Goal: Task Accomplishment & Management: Complete application form

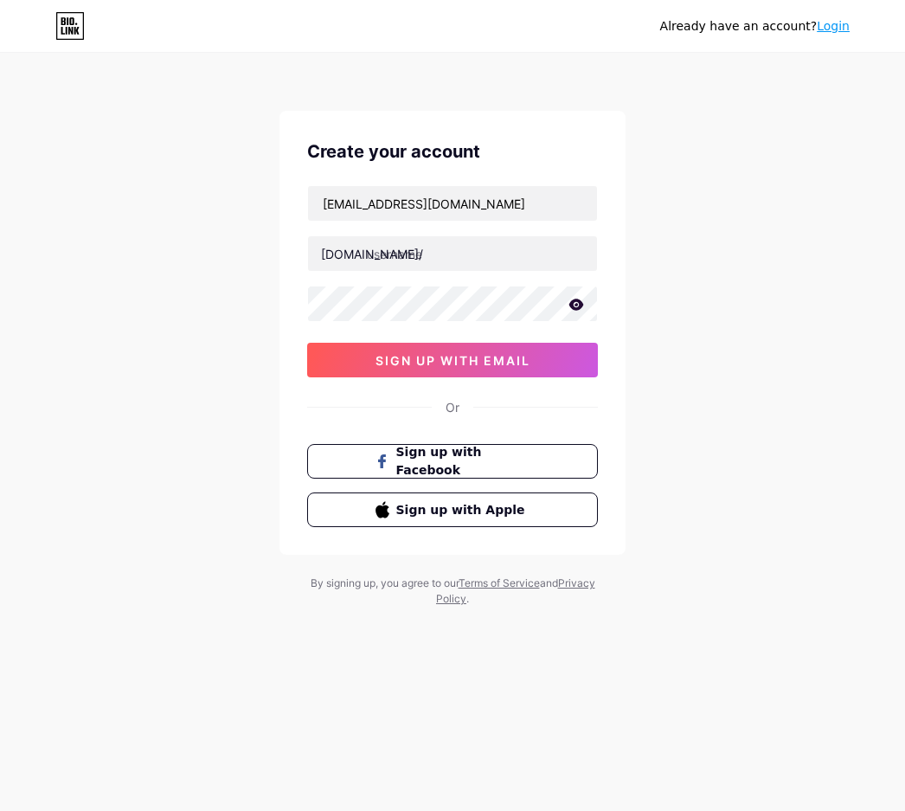
click at [574, 305] on icon at bounding box center [577, 305] width 16 height 12
click at [460, 364] on span "sign up with email" at bounding box center [453, 360] width 155 height 15
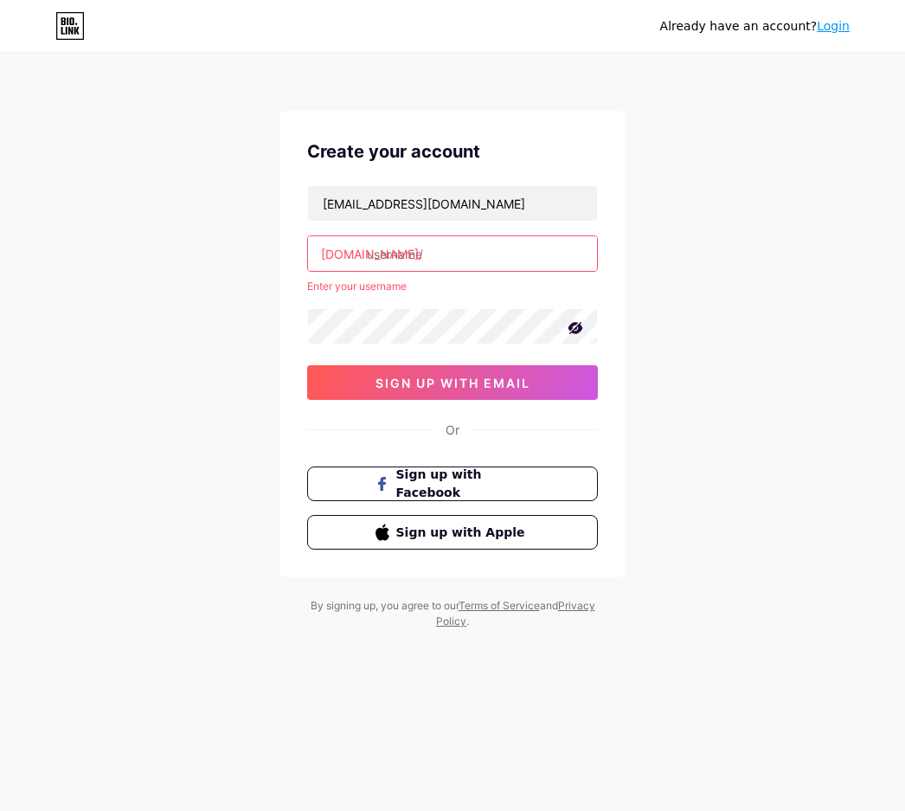
click at [422, 249] on input "text" at bounding box center [452, 253] width 289 height 35
paste input "linkgacornota4d"
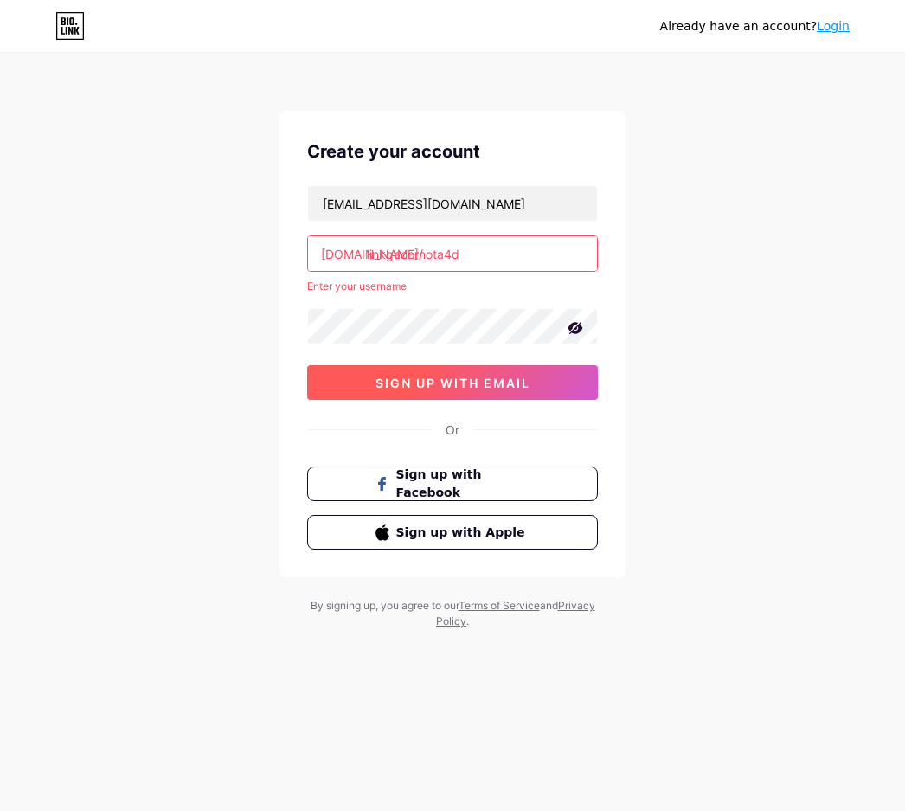
type input "linkgacornota4d"
click at [428, 389] on span "sign up with email" at bounding box center [453, 383] width 155 height 15
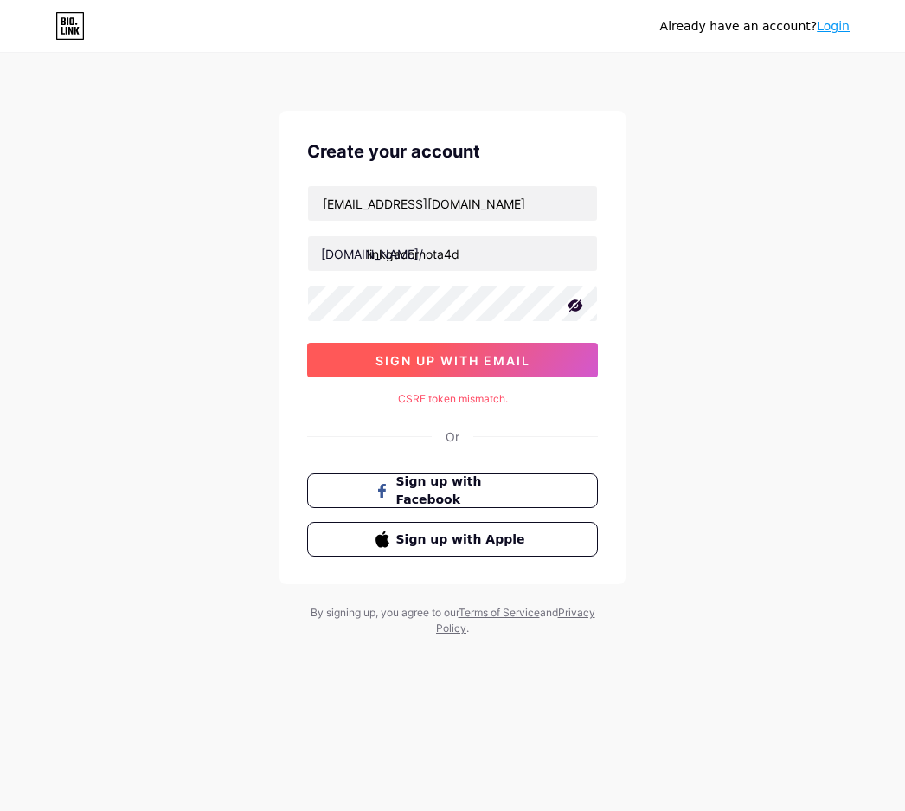
click at [457, 364] on span "sign up with email" at bounding box center [453, 360] width 155 height 15
click at [460, 393] on div "CSRF token mismatch." at bounding box center [452, 399] width 291 height 16
click at [474, 361] on span "sign up with email" at bounding box center [453, 360] width 155 height 15
click at [441, 363] on span "sign up with email" at bounding box center [453, 360] width 155 height 15
click at [444, 360] on span "sign up with email" at bounding box center [453, 360] width 155 height 15
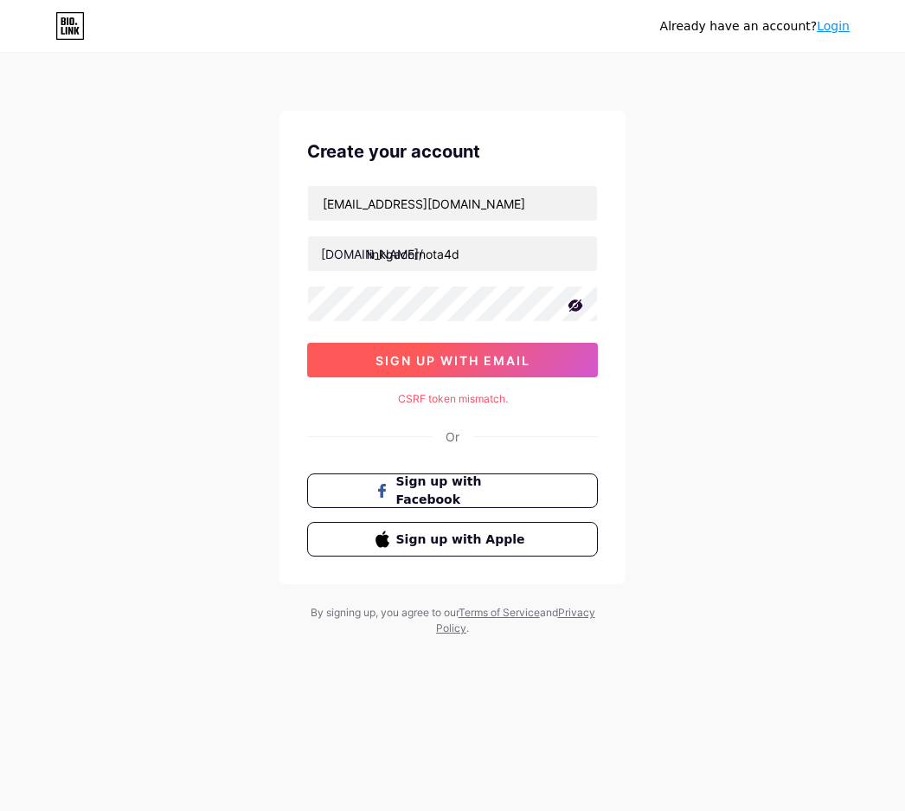
click at [444, 360] on span "sign up with email" at bounding box center [453, 360] width 155 height 15
click at [482, 348] on button "sign up with email" at bounding box center [452, 360] width 291 height 35
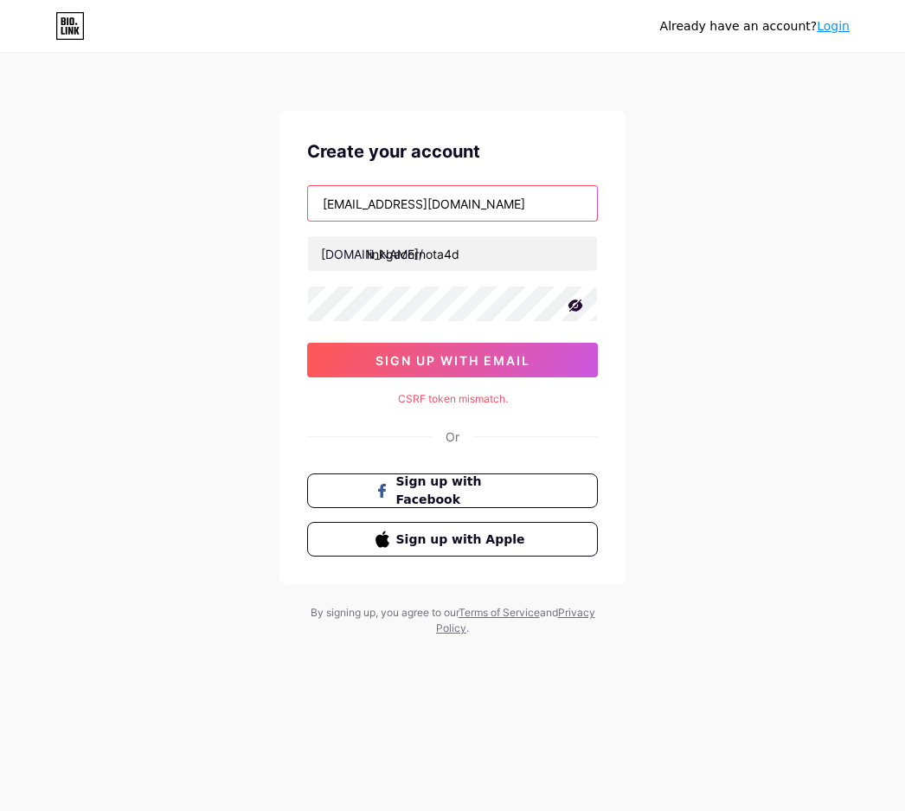
click at [513, 208] on input "[EMAIL_ADDRESS][DOMAIN_NAME]" at bounding box center [452, 203] width 289 height 35
